Goal: Information Seeking & Learning: Learn about a topic

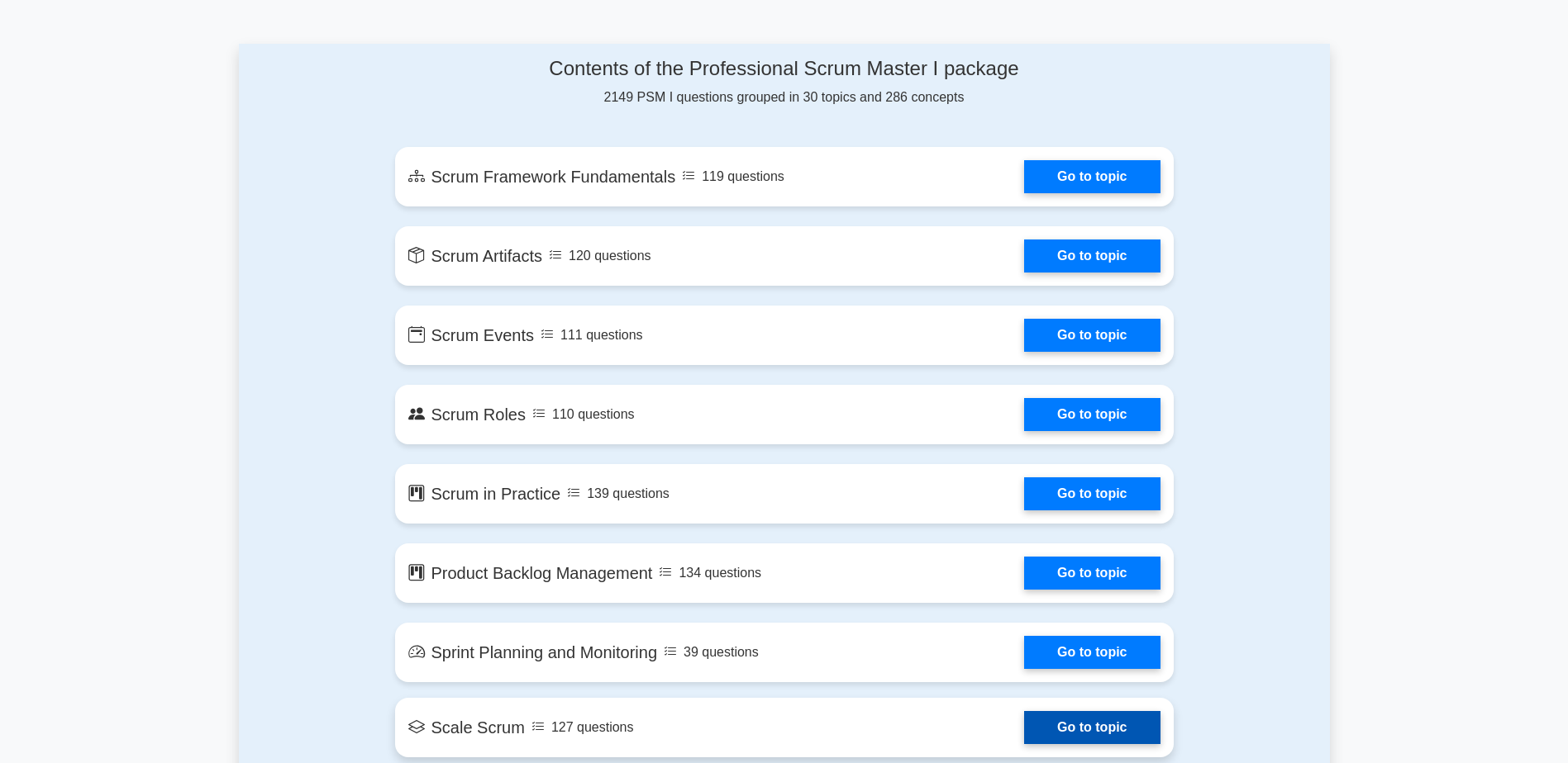
scroll to position [826, 0]
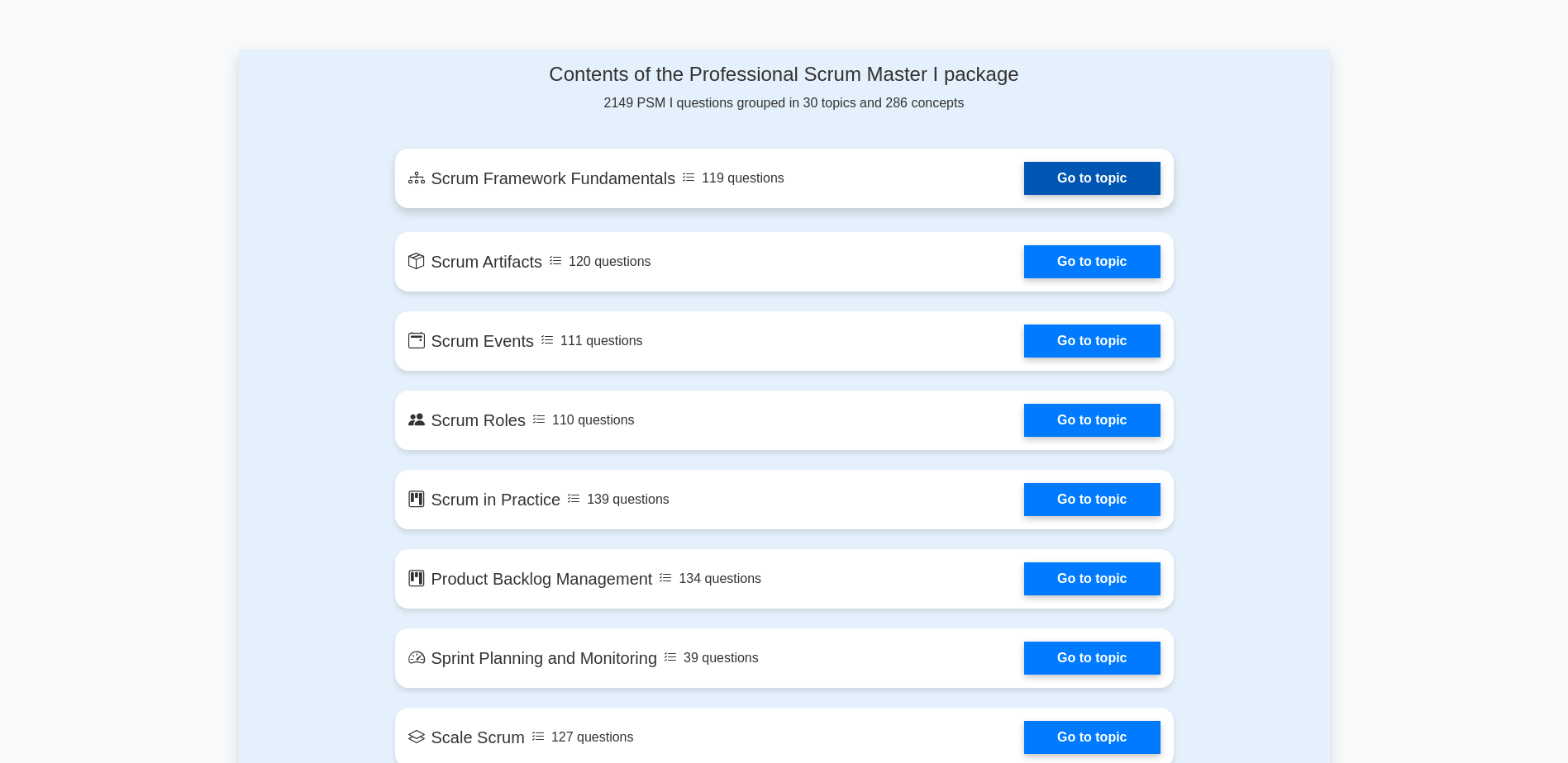
click at [1082, 180] on link "Go to topic" at bounding box center [1092, 178] width 135 height 33
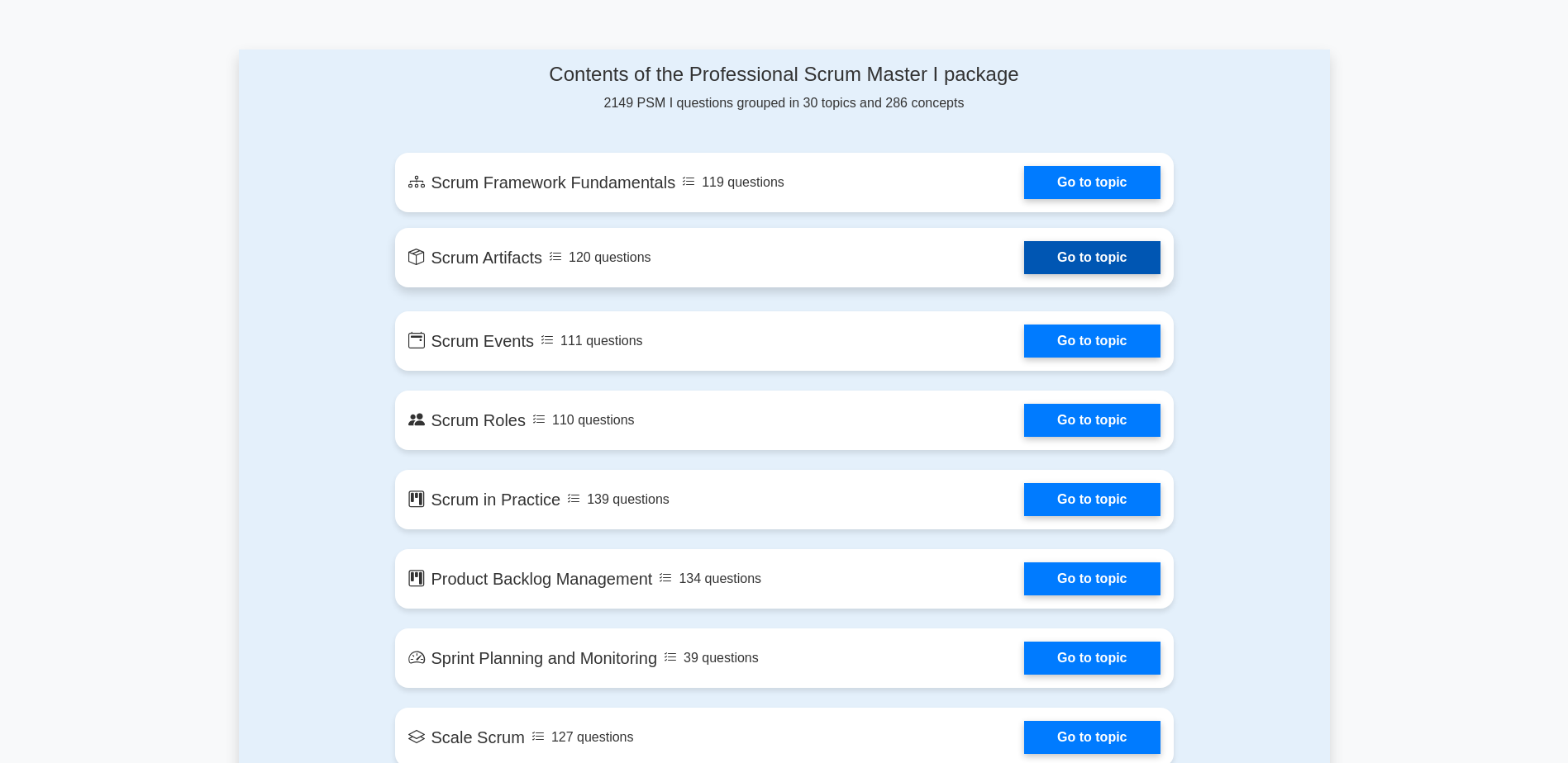
click at [1080, 249] on link "Go to topic" at bounding box center [1092, 257] width 135 height 33
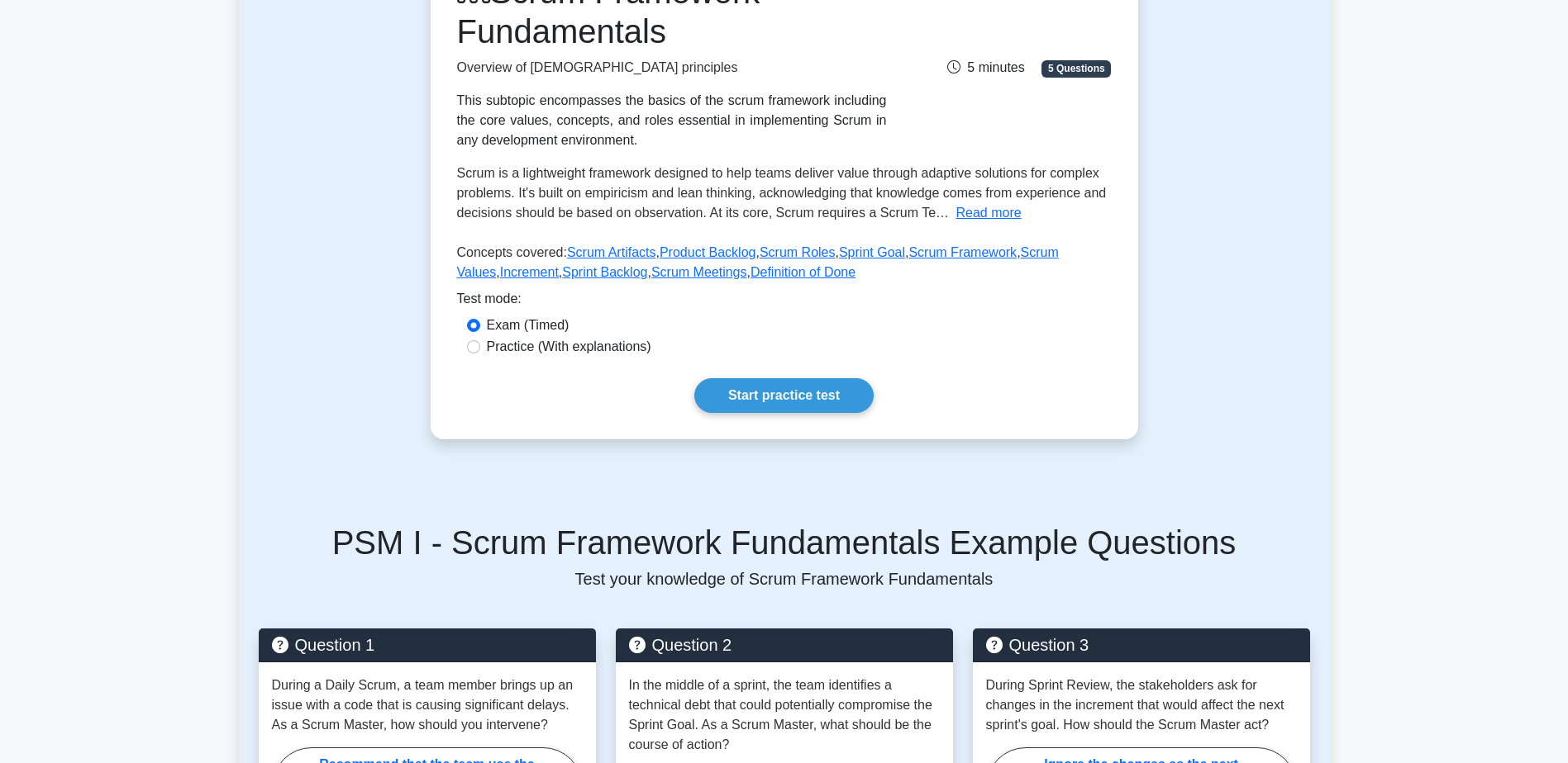
scroll to position [248, 0]
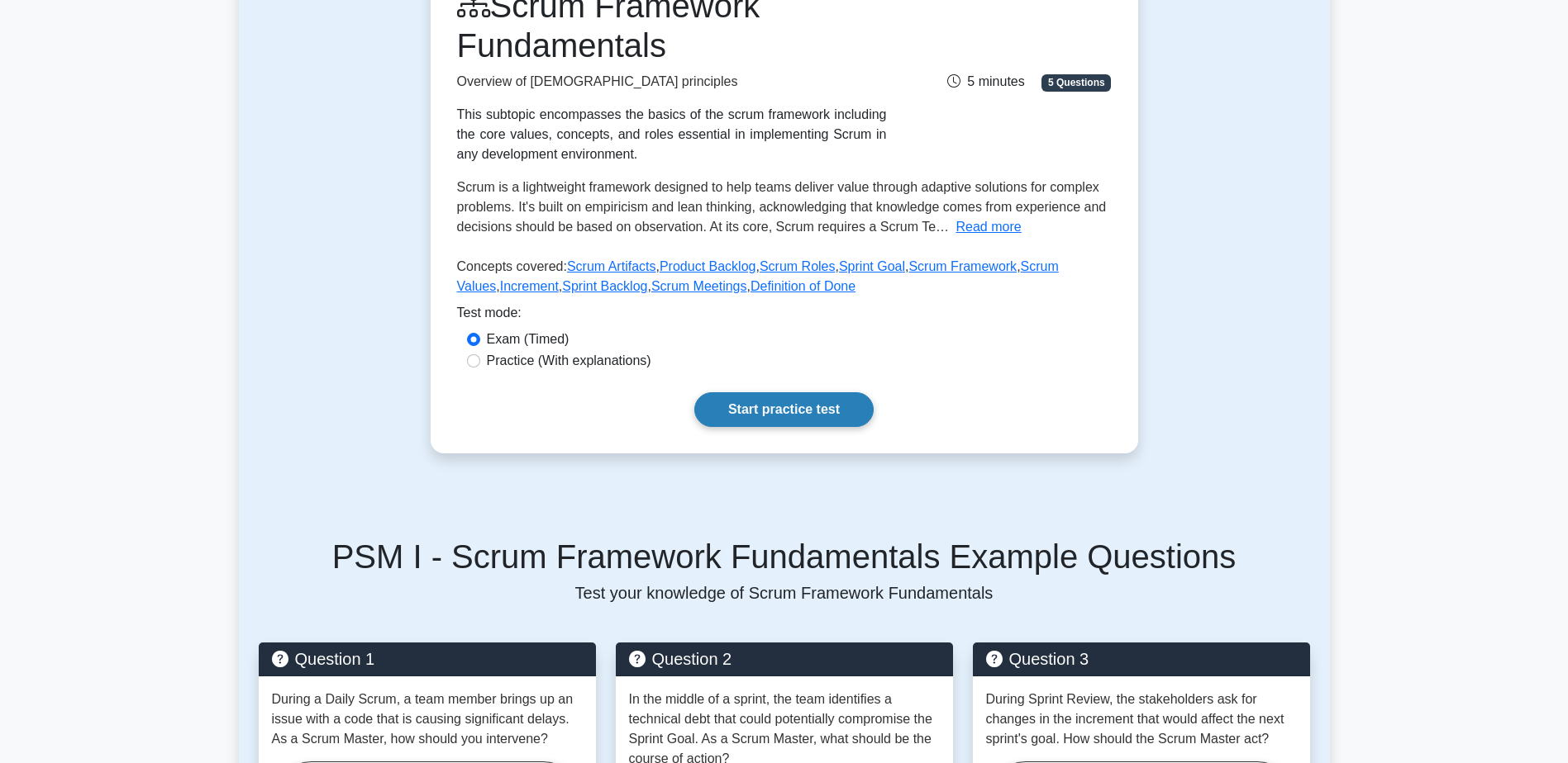
click at [805, 410] on link "Start practice test" at bounding box center [784, 410] width 179 height 35
click at [475, 362] on input "Practice (With explanations)" at bounding box center [474, 361] width 13 height 13
radio input "true"
click at [786, 404] on link "Start practice test" at bounding box center [784, 410] width 179 height 35
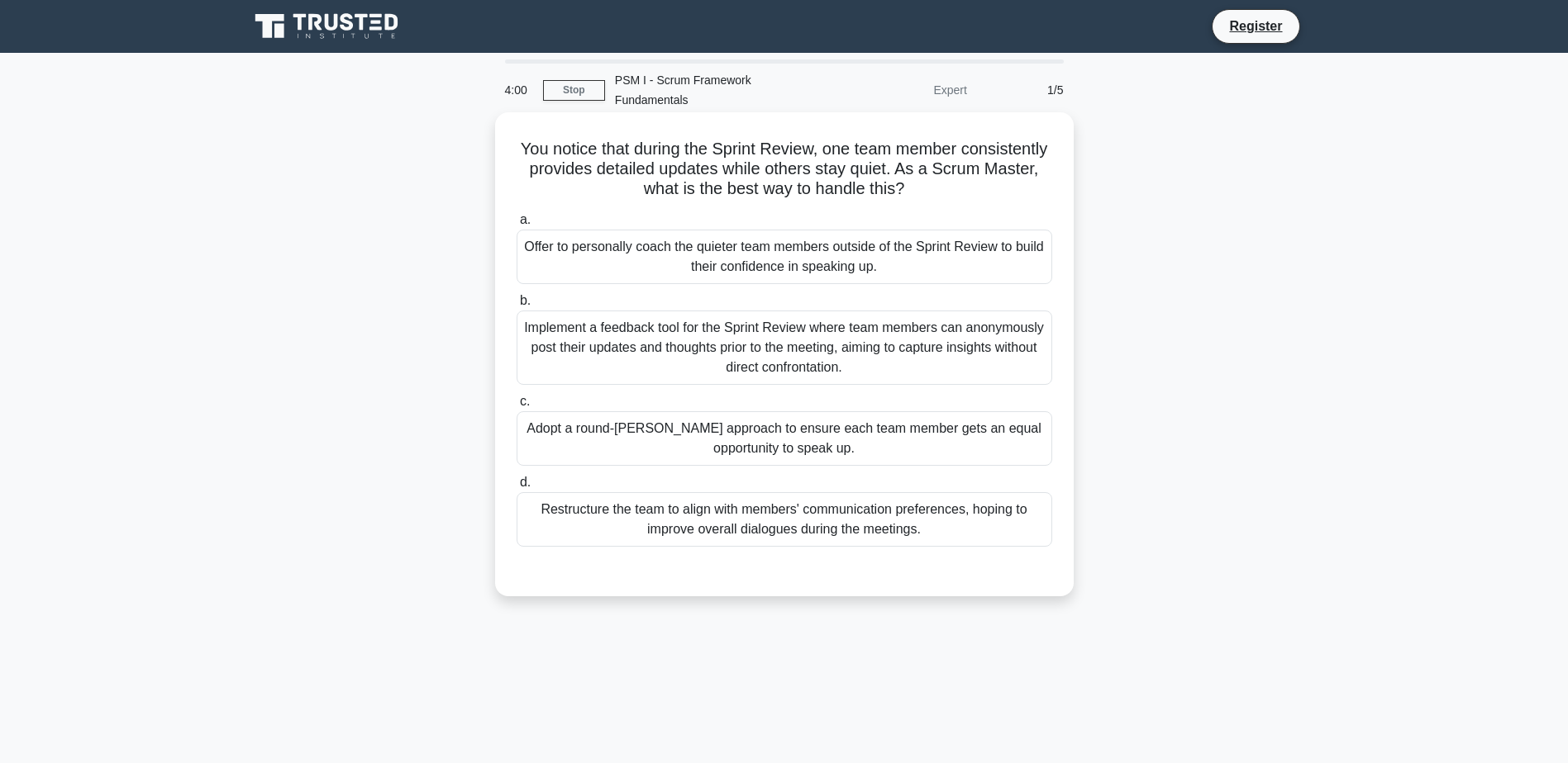
click at [681, 412] on div "Adopt a round-robin approach to ensure each team member gets an equal opportuni…" at bounding box center [784, 438] width 535 height 54
click at [517, 406] on input "c. Adopt a round-robin approach to ensure each team member gets an equal opport…" at bounding box center [517, 402] width 0 height 11
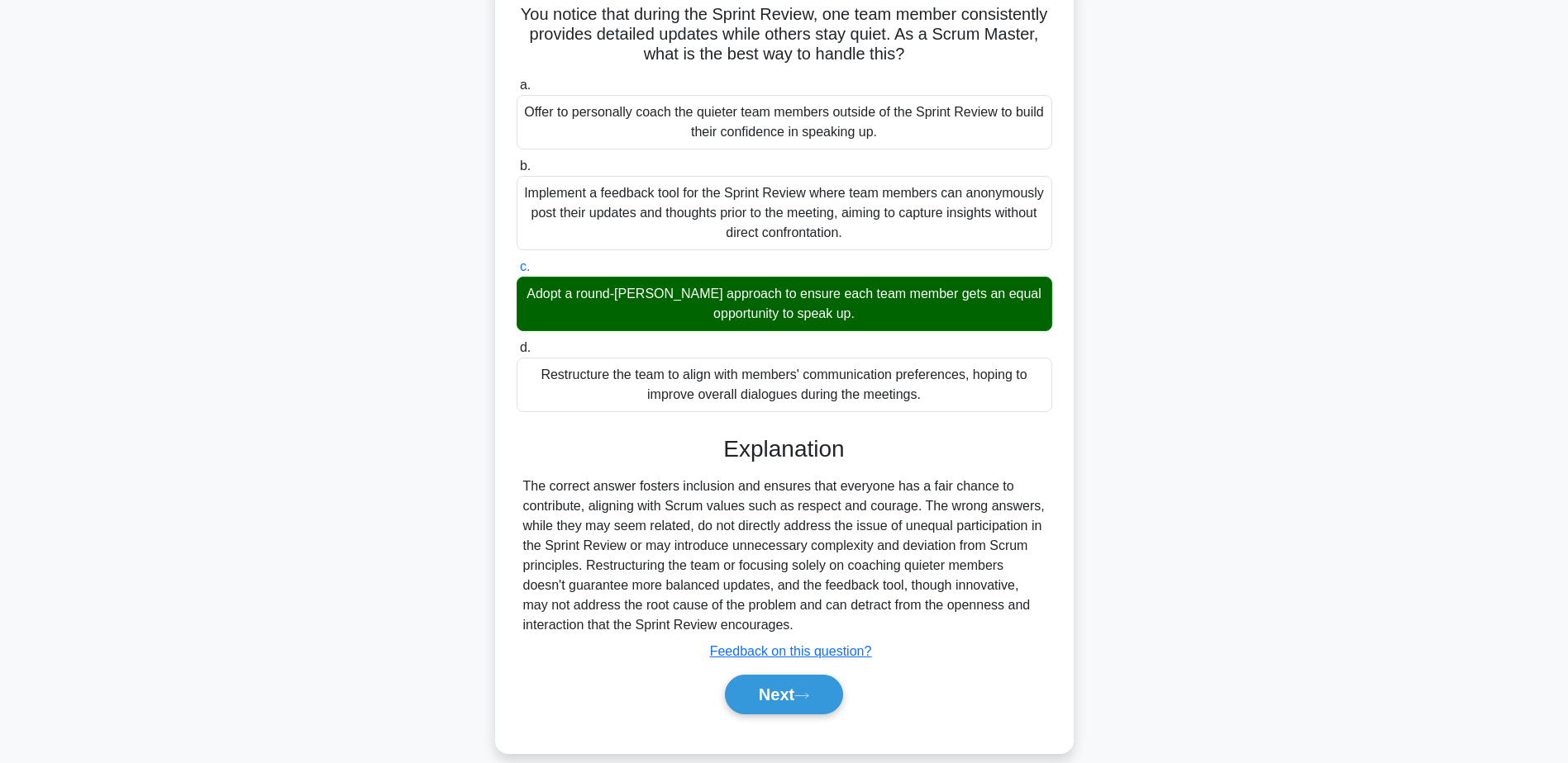
scroll to position [137, 0]
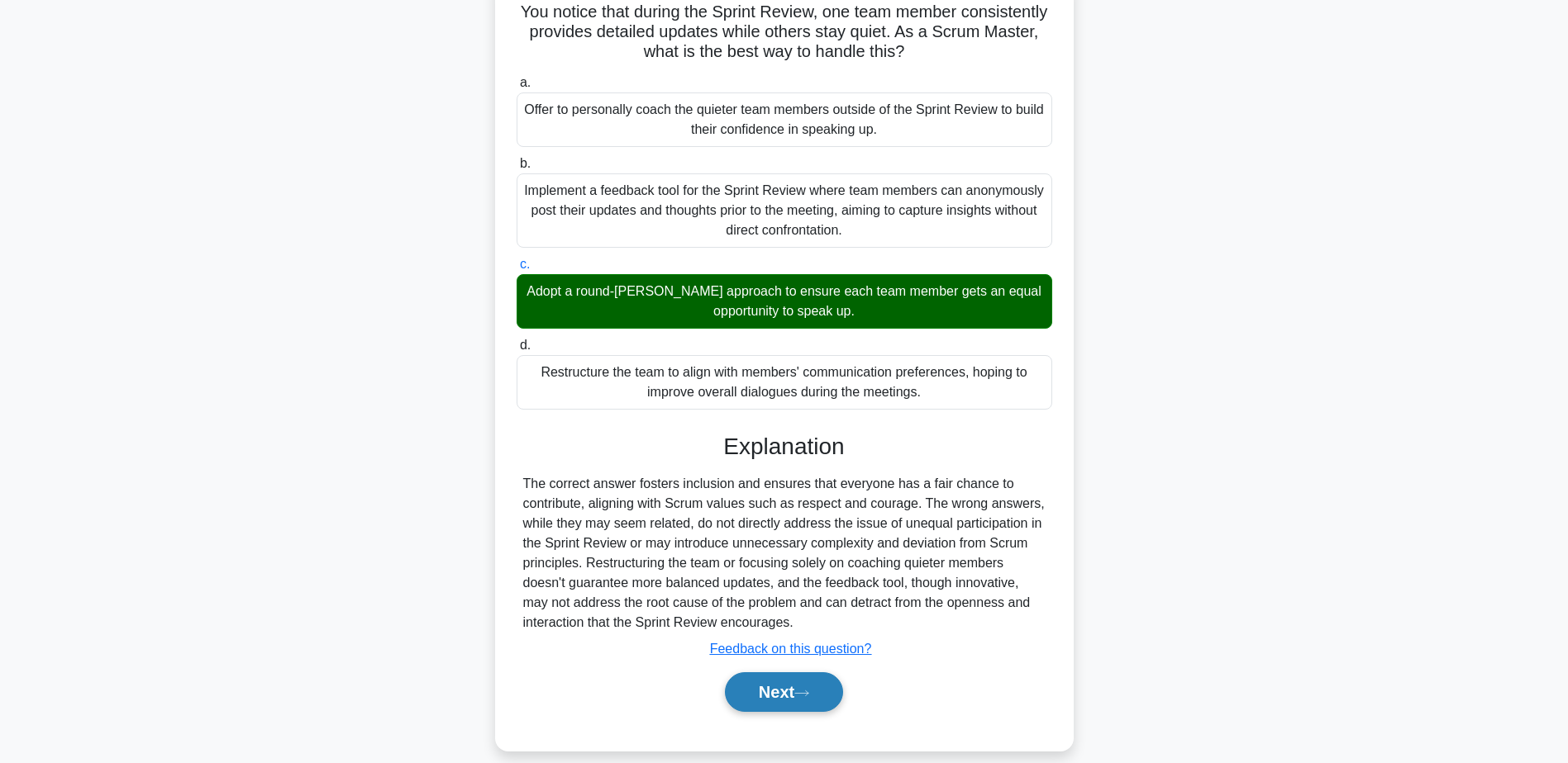
click at [783, 676] on button "Next" at bounding box center [784, 692] width 119 height 40
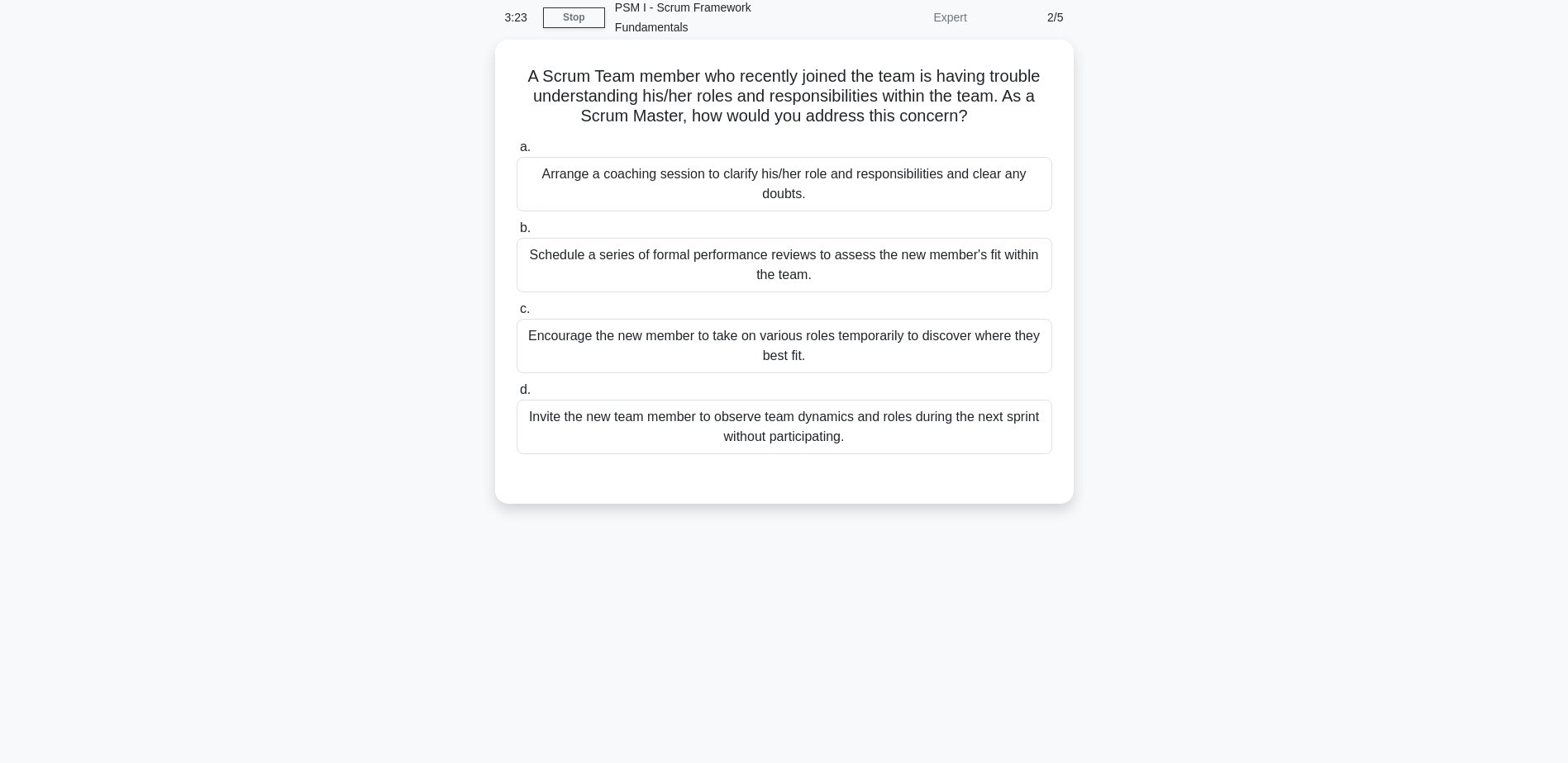
scroll to position [0, 0]
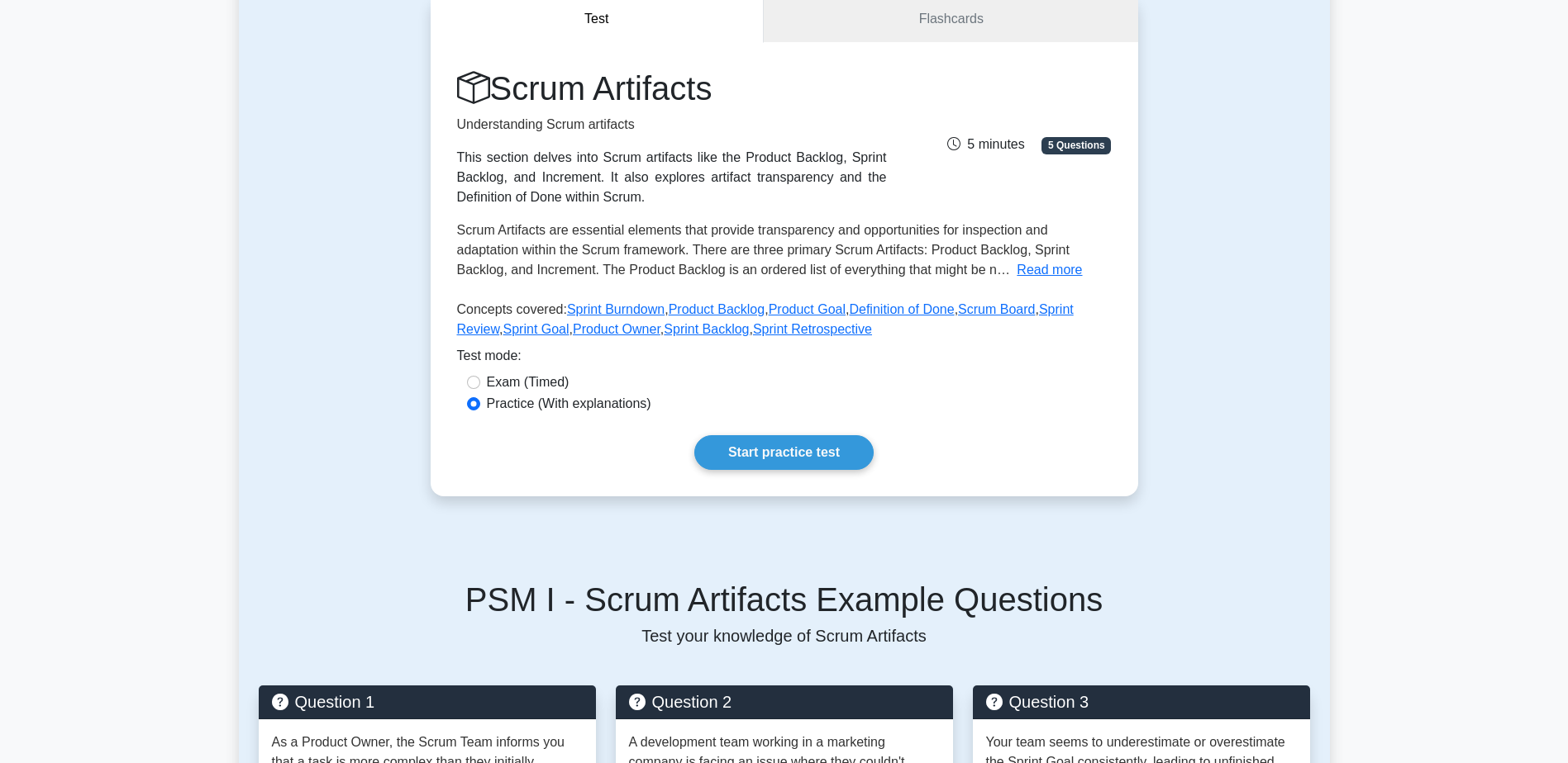
scroll to position [331, 0]
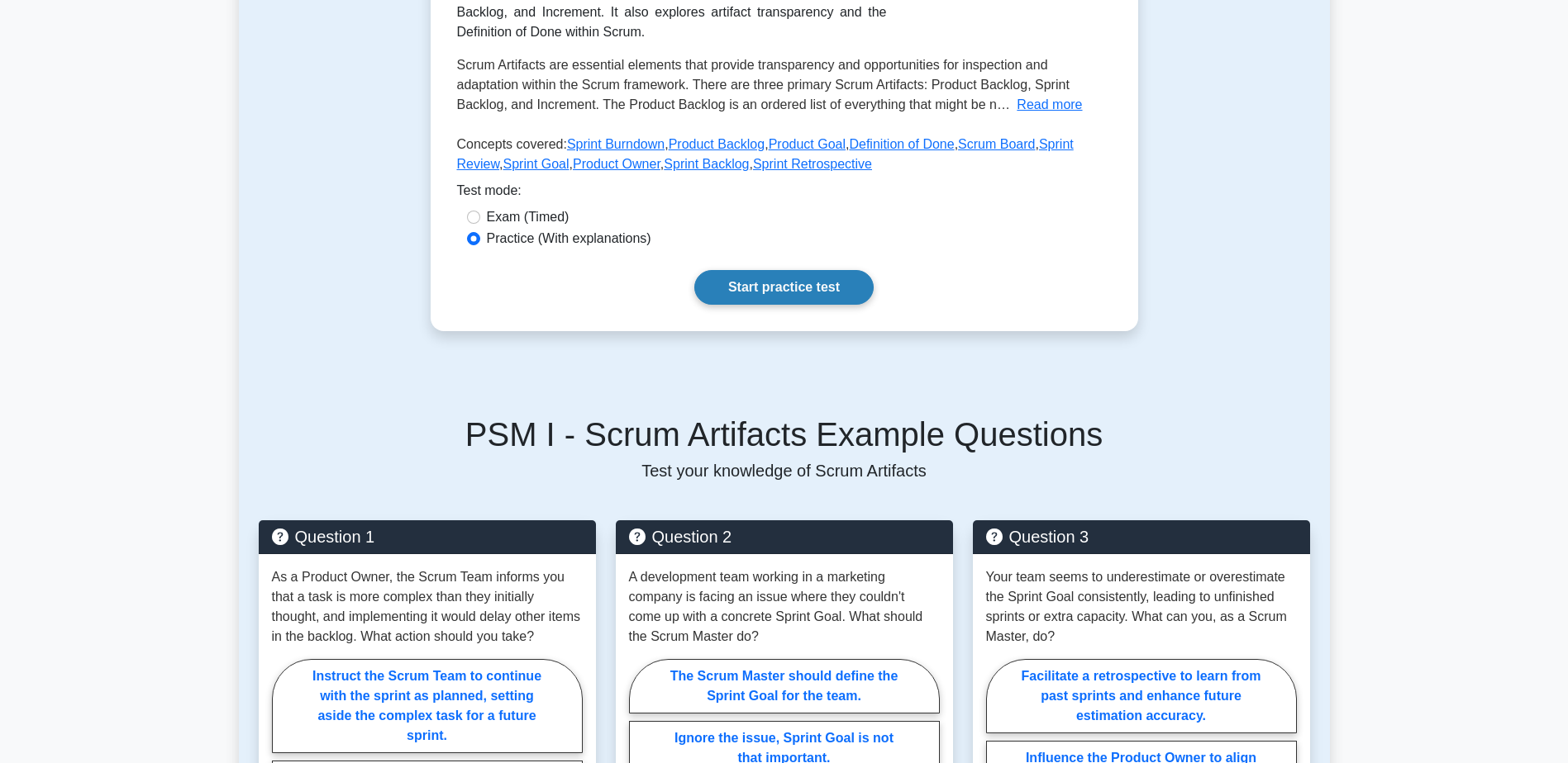
click at [795, 292] on link "Start practice test" at bounding box center [784, 288] width 179 height 35
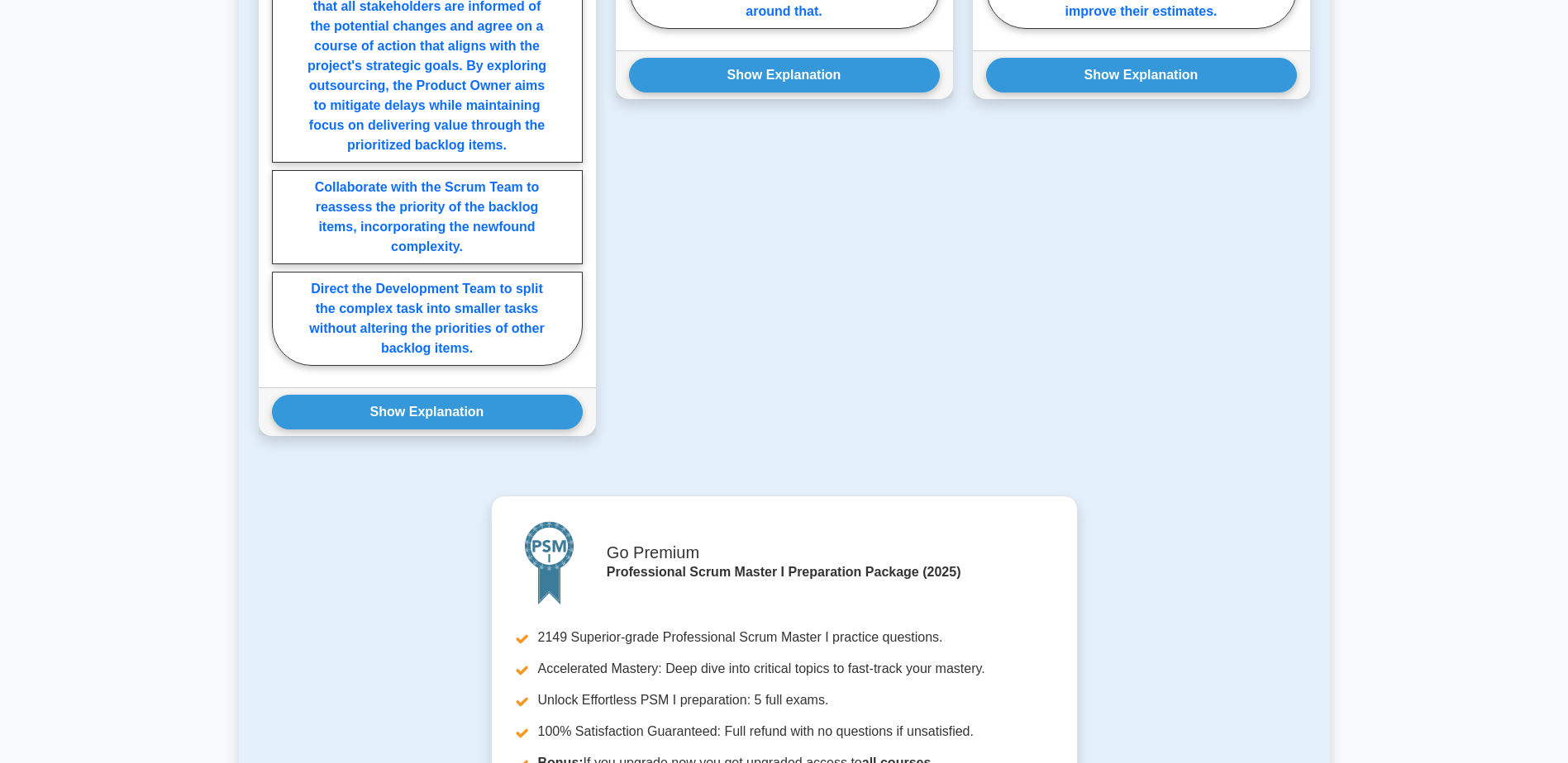
scroll to position [1150, 0]
